Goal: Information Seeking & Learning: Learn about a topic

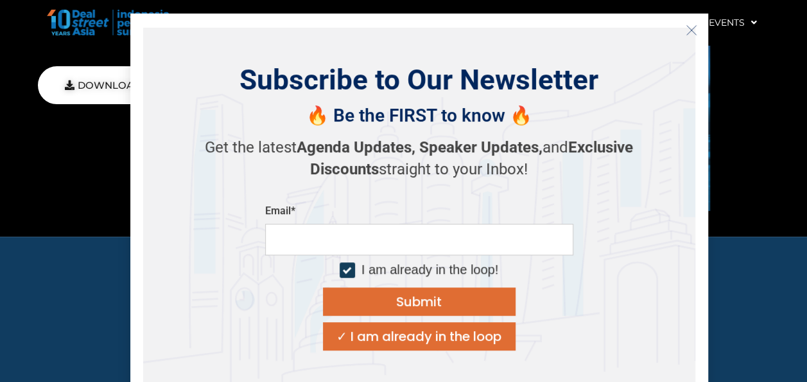
scroll to position [5203, 0]
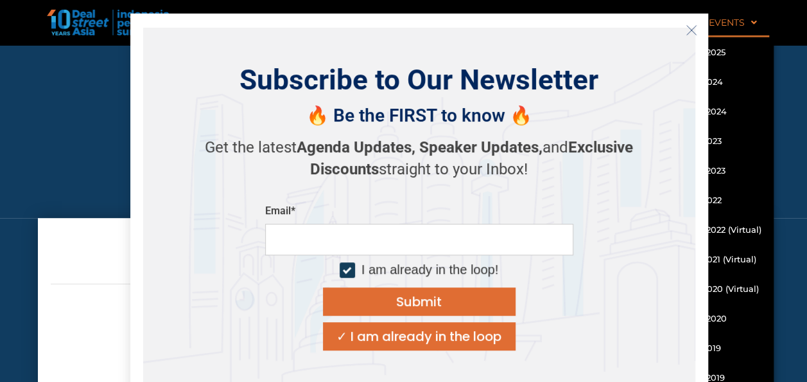
click at [691, 31] on icon "Close" at bounding box center [692, 30] width 12 height 12
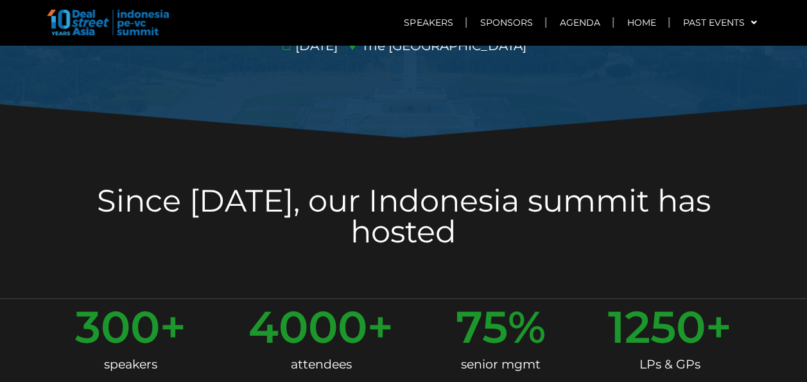
scroll to position [0, 0]
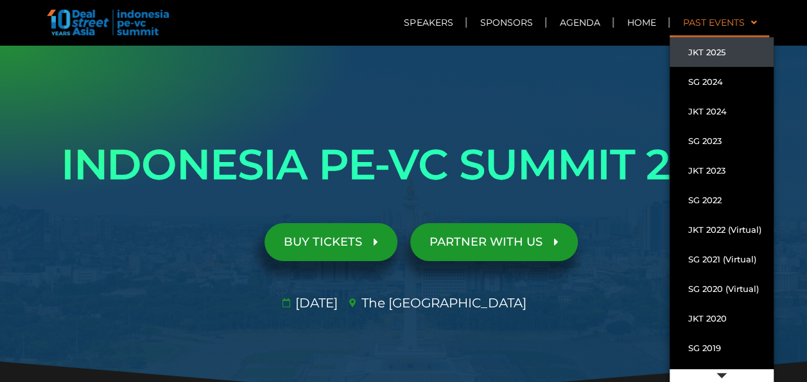
click at [725, 53] on link "JKT 2025" at bounding box center [722, 52] width 104 height 30
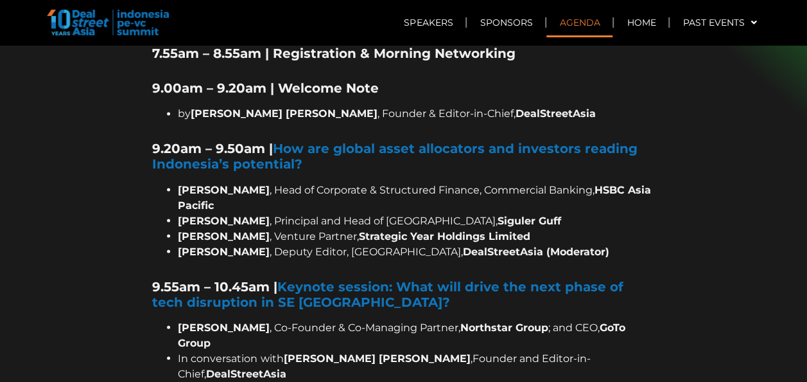
scroll to position [1156, 0]
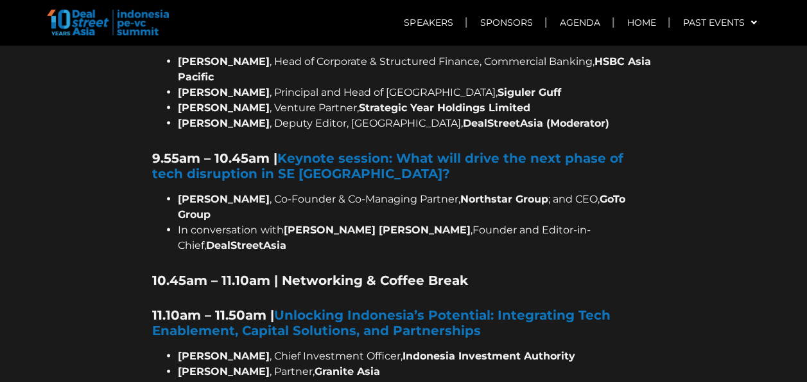
drag, startPoint x: 691, startPoint y: 100, endPoint x: 760, endPoint y: 143, distance: 80.8
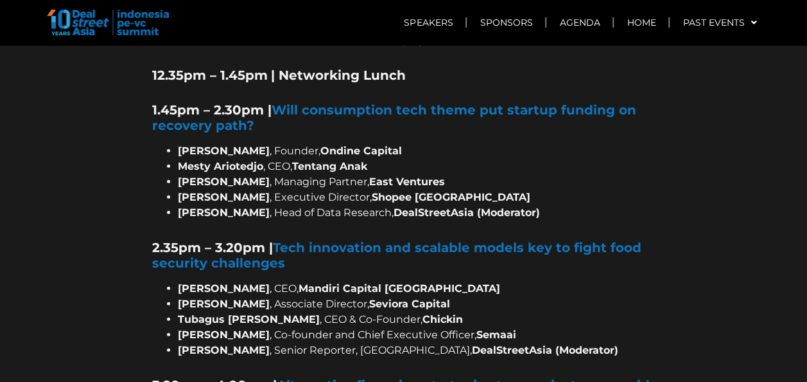
scroll to position [1799, 0]
